Goal: Information Seeking & Learning: Check status

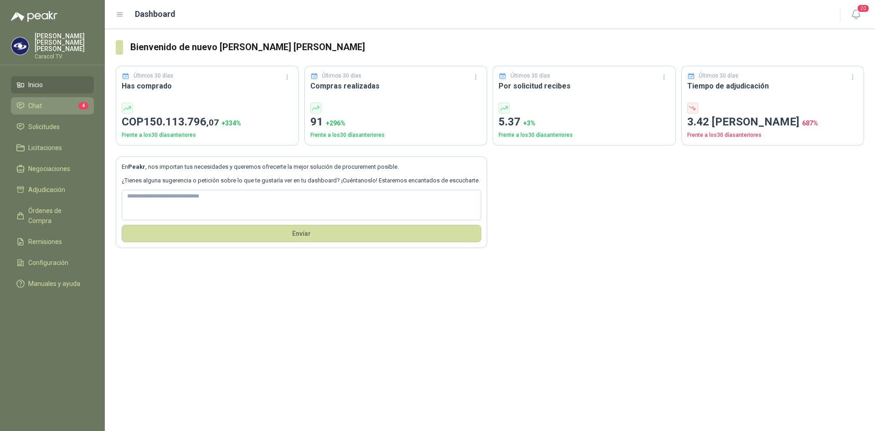
click at [56, 101] on li "Chat 4" at bounding box center [52, 106] width 72 height 10
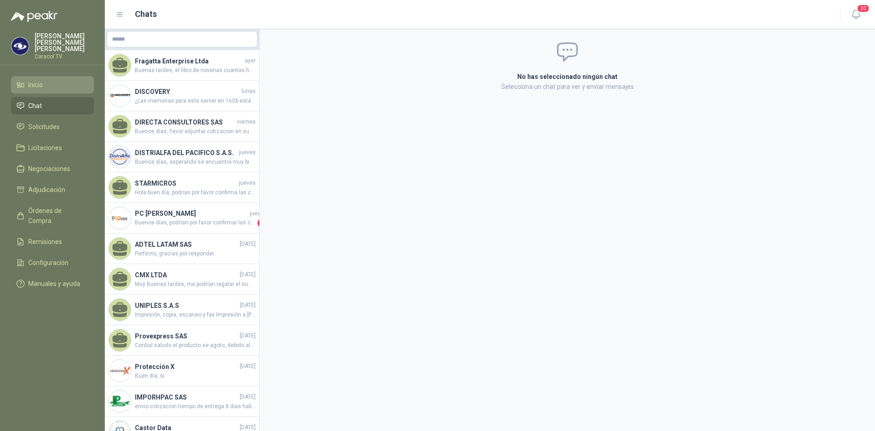
click at [41, 80] on span "Inicio" at bounding box center [35, 85] width 15 height 10
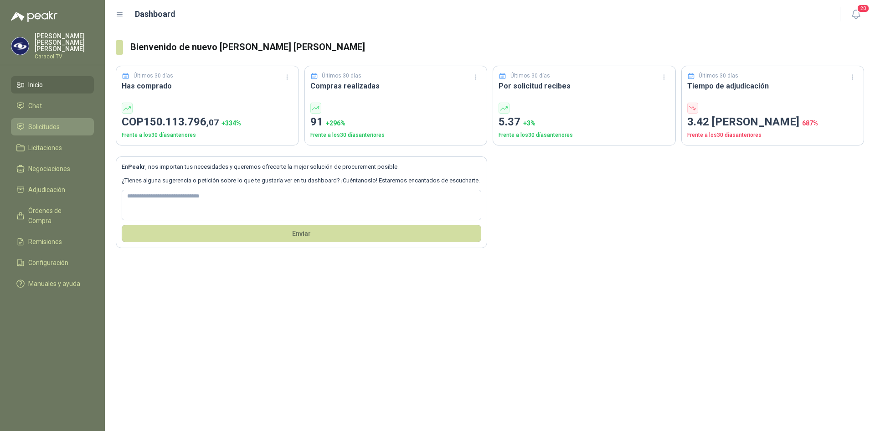
click at [32, 122] on span "Solicitudes" at bounding box center [43, 127] width 31 height 10
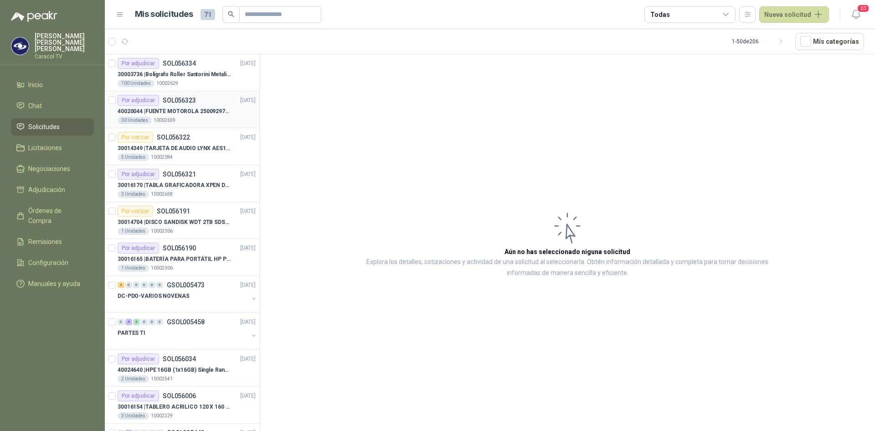
click at [214, 110] on p "40020044 | FUENTE MOTOROLA 25009297001 PARA EP450" at bounding box center [174, 111] width 113 height 9
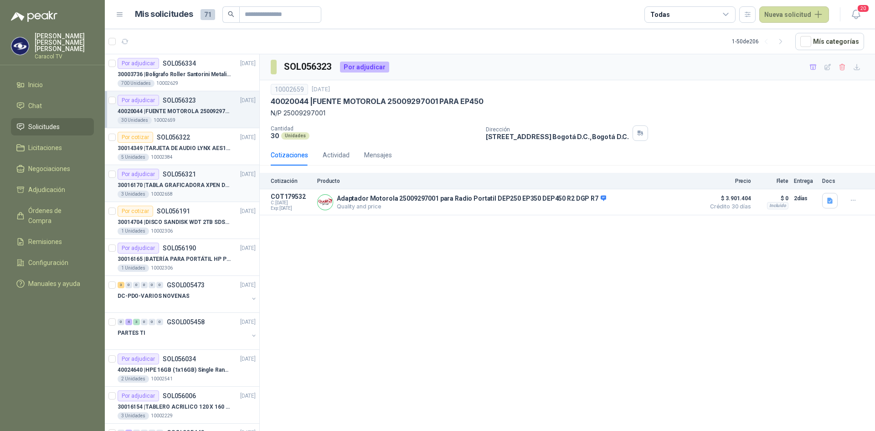
click at [186, 188] on p "30016170 | TABLA GRAFICADORA XPEN DECO MINI 7" at bounding box center [174, 185] width 113 height 9
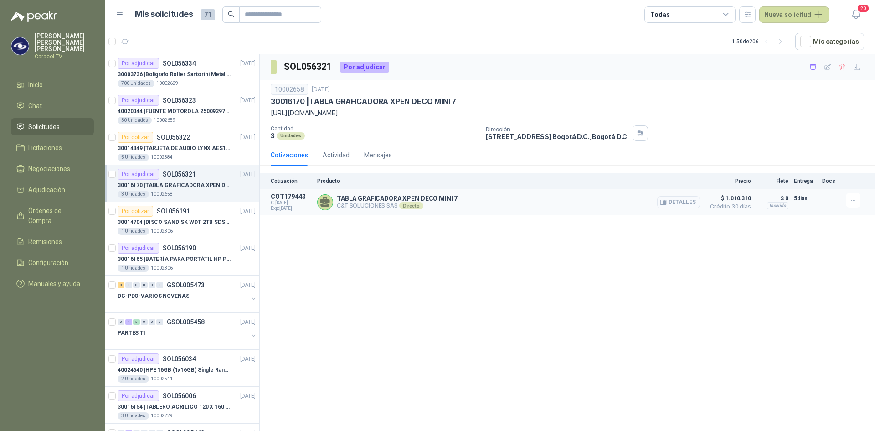
click at [685, 199] on button "Detalles" at bounding box center [678, 202] width 43 height 12
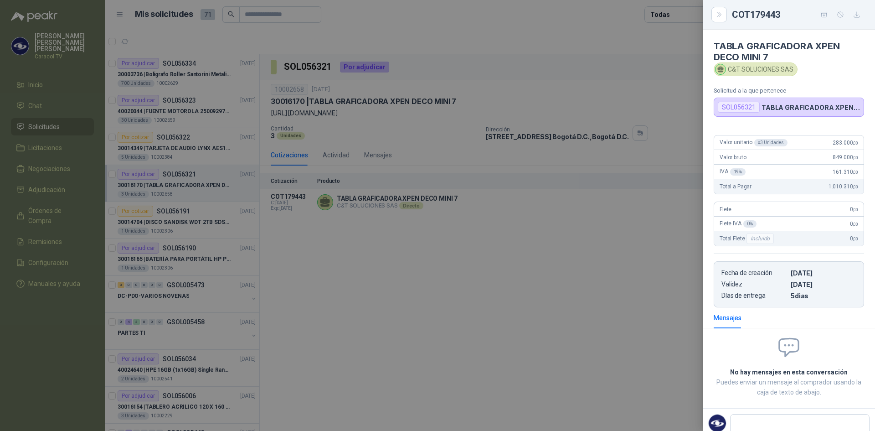
click at [638, 269] on div at bounding box center [437, 215] width 875 height 431
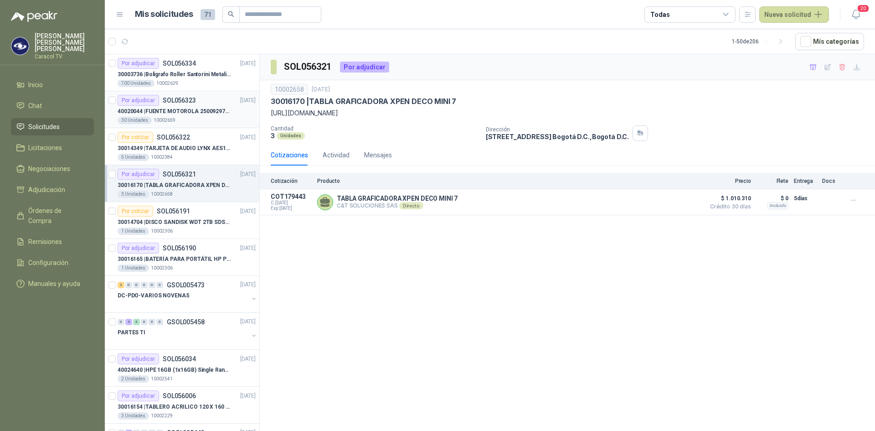
click at [184, 114] on p "40020044 | FUENTE MOTOROLA 25009297001 PARA EP450" at bounding box center [174, 111] width 113 height 9
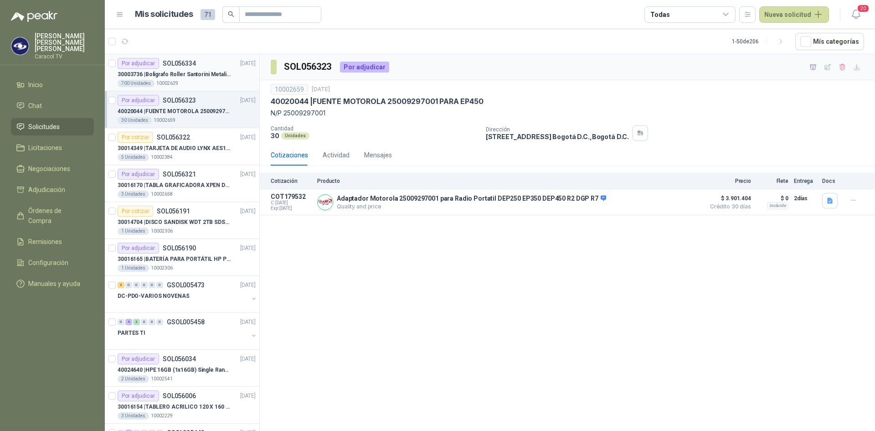
click at [188, 75] on p "30003736 | Bolígrafo Roller Santorini Metalizado COLOR MORADO 1logo" at bounding box center [174, 74] width 113 height 9
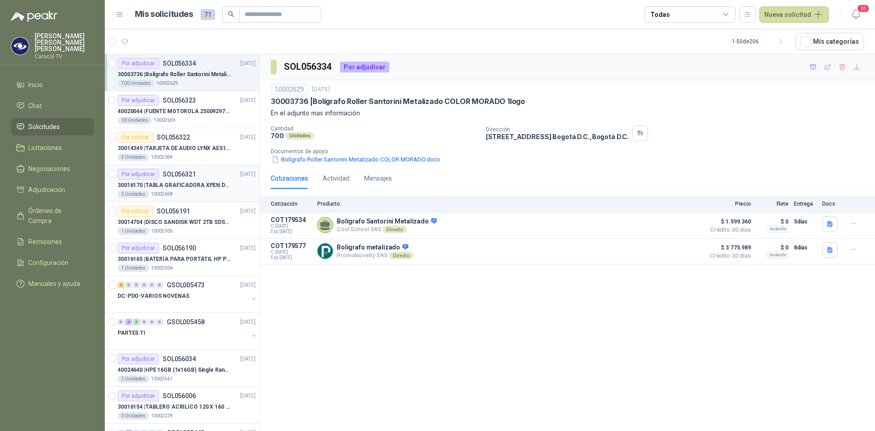
click at [186, 183] on p "30016170 | TABLA GRAFICADORA XPEN DECO MINI 7" at bounding box center [174, 185] width 113 height 9
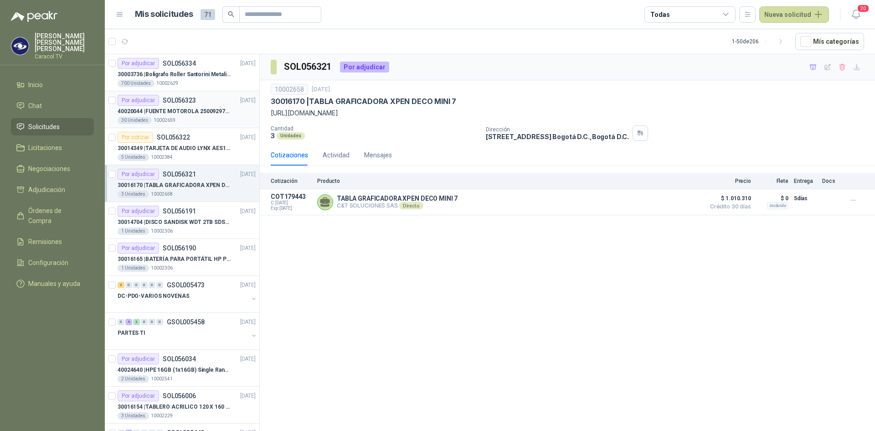
click at [169, 111] on p "40020044 | FUENTE MOTOROLA 25009297001 PARA EP450" at bounding box center [174, 111] width 113 height 9
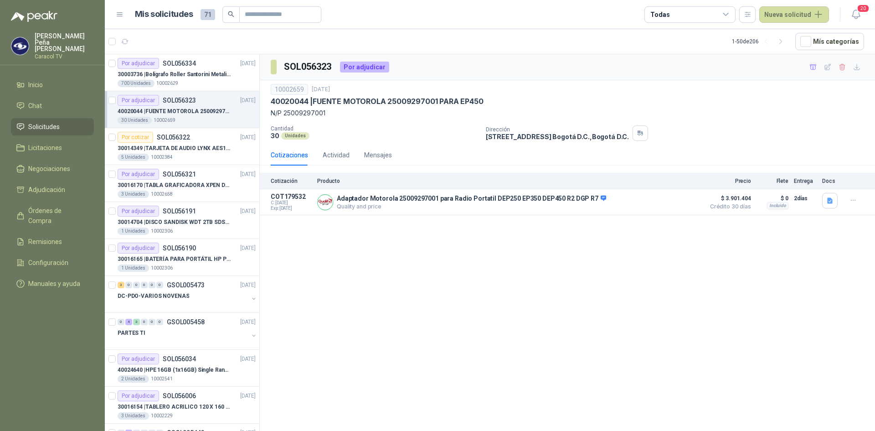
click at [196, 108] on p "40020044 | FUENTE MOTOROLA 25009297001 PARA EP450" at bounding box center [174, 111] width 113 height 9
click at [188, 81] on div "700 Unidades 10002629" at bounding box center [187, 83] width 138 height 7
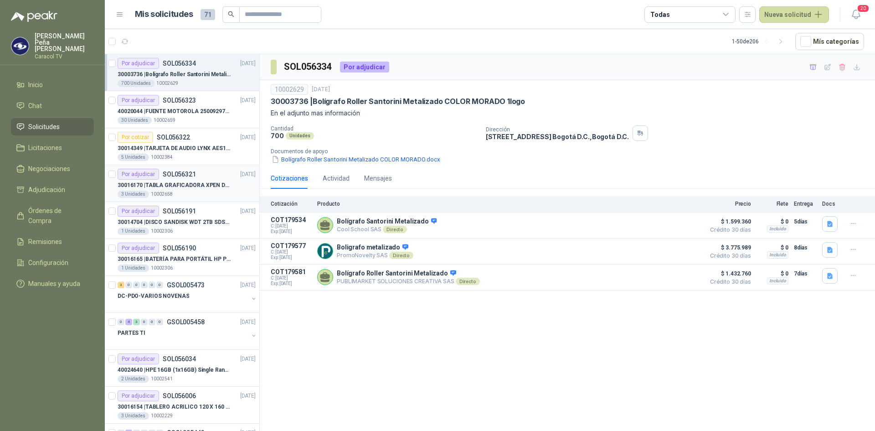
click at [200, 183] on p "30016170 | TABLA GRAFICADORA XPEN DECO MINI 7" at bounding box center [174, 185] width 113 height 9
